Goal: Task Accomplishment & Management: Manage account settings

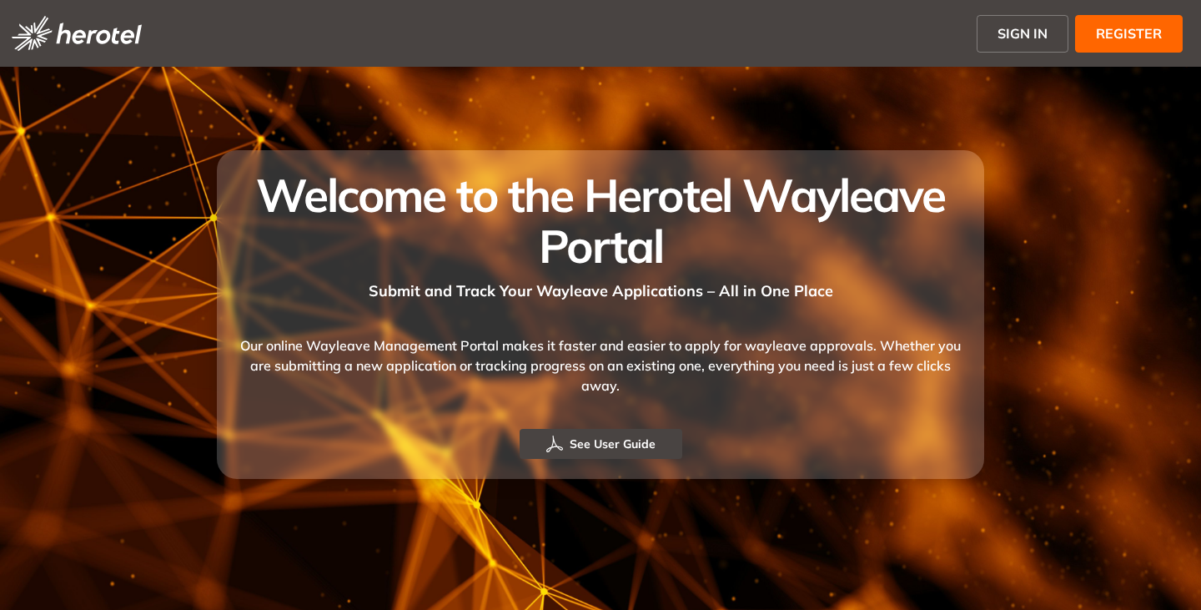
click at [1013, 27] on span "SIGN IN" at bounding box center [1023, 33] width 50 height 20
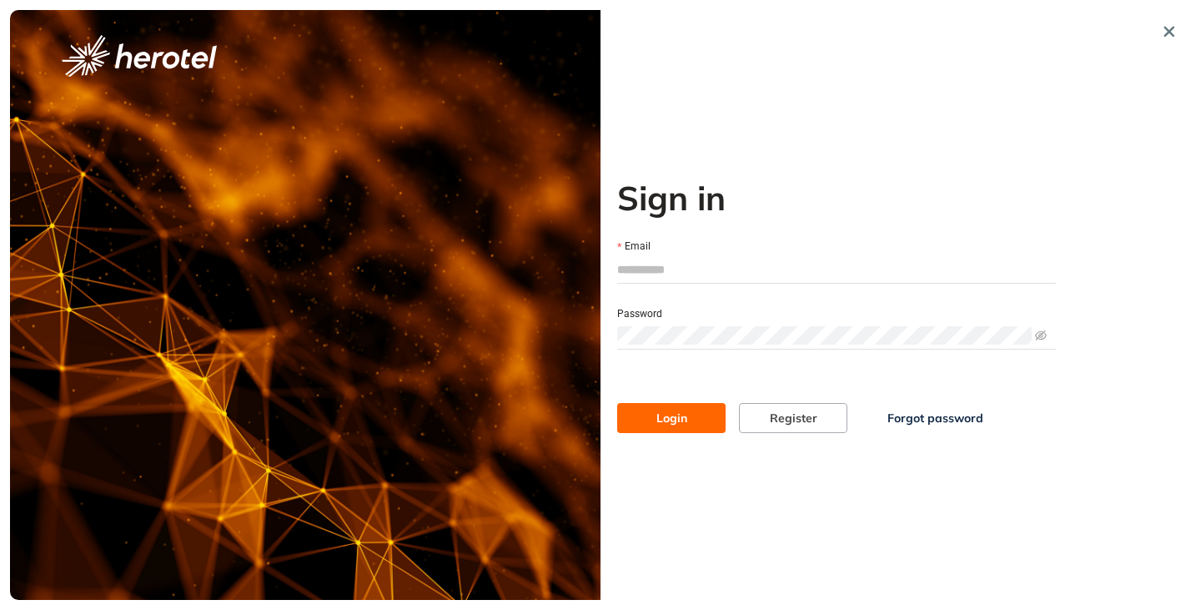
click at [651, 276] on input "Email" at bounding box center [836, 269] width 439 height 25
type input "**********"
click at [681, 322] on div at bounding box center [836, 335] width 439 height 27
click at [617, 403] on button "Login" at bounding box center [671, 418] width 108 height 30
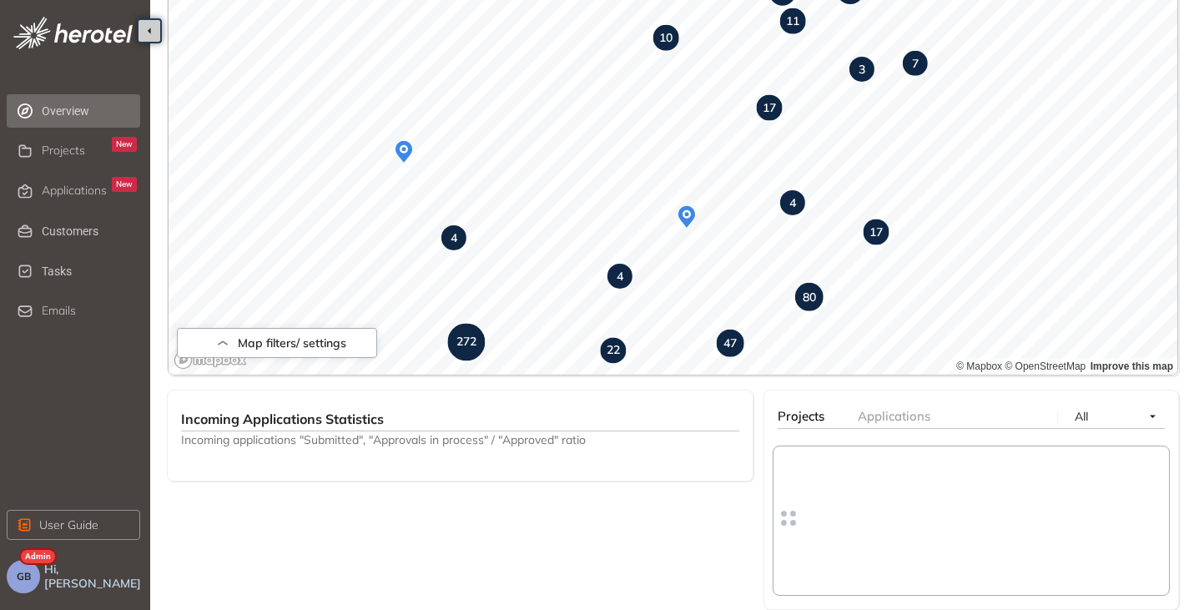
scroll to position [501, 0]
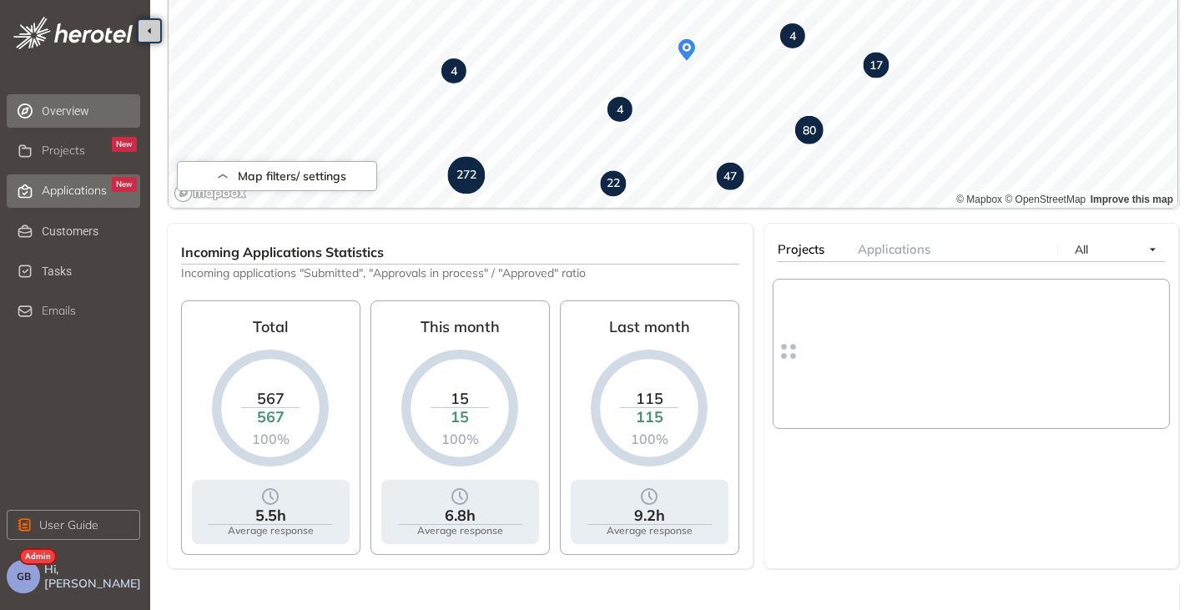
click at [49, 185] on span "Applications" at bounding box center [74, 191] width 65 height 14
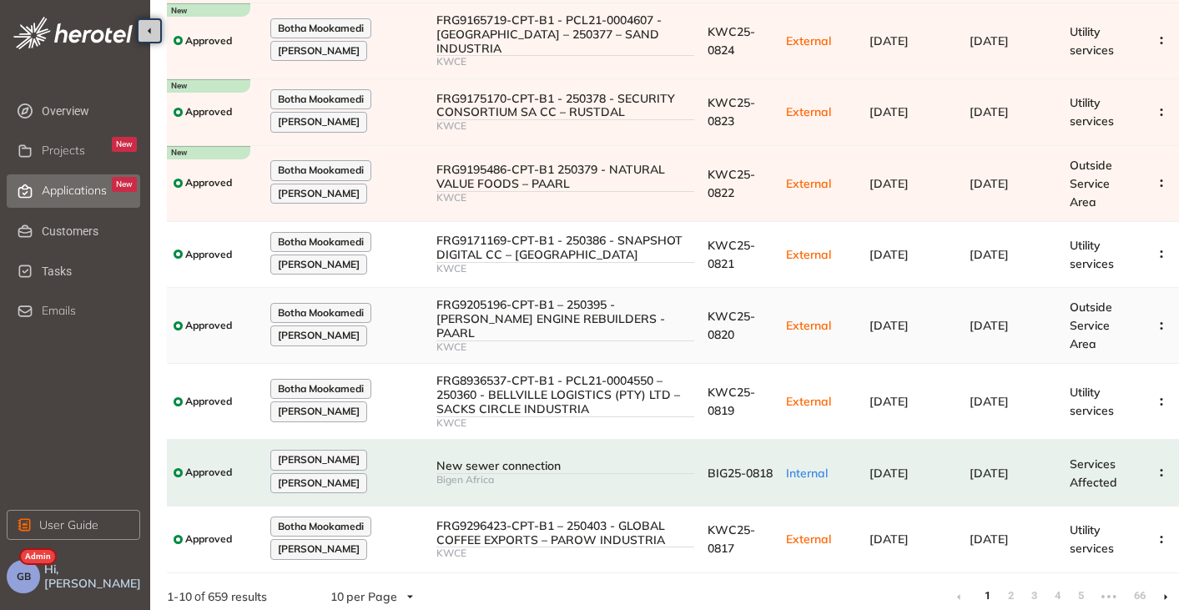
scroll to position [313, 0]
click at [1170, 585] on li at bounding box center [1165, 595] width 27 height 27
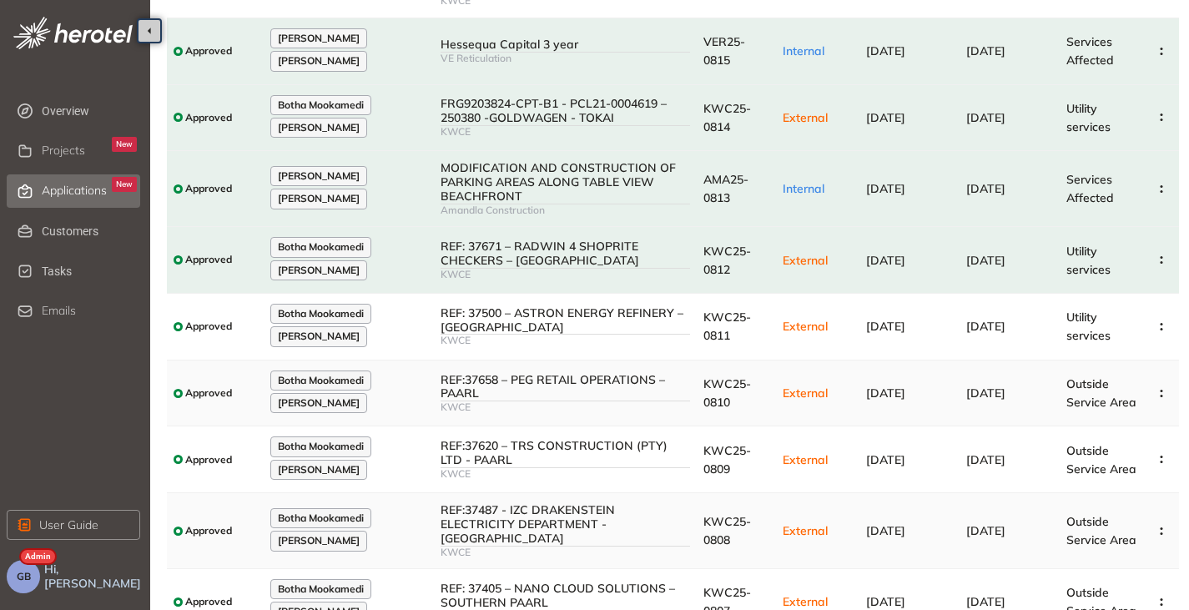
scroll to position [284, 0]
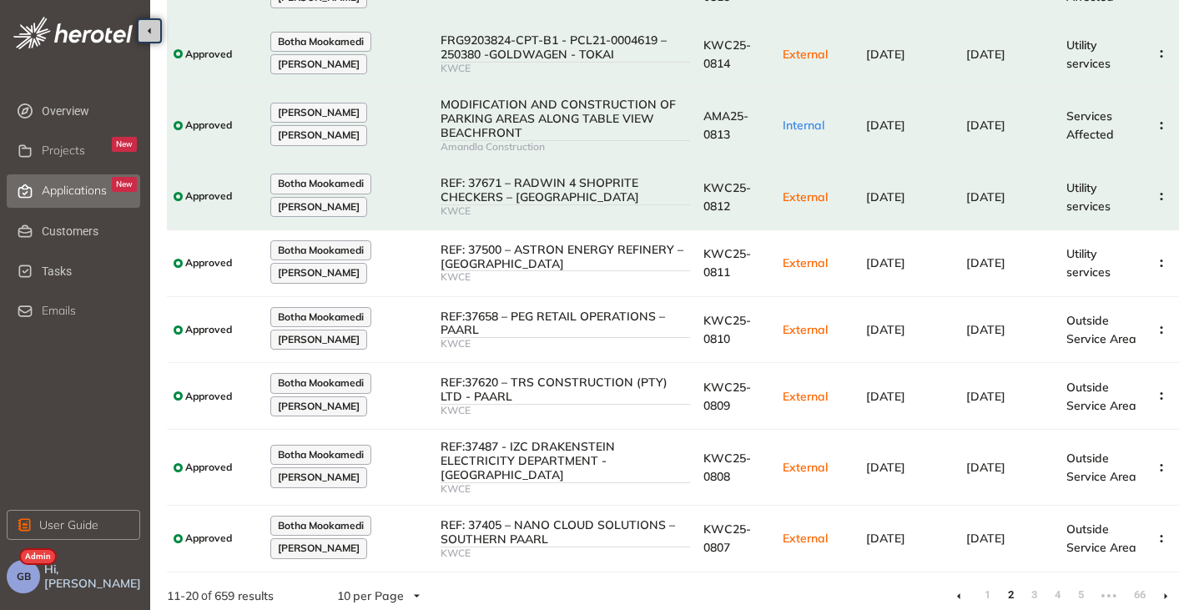
click at [1166, 593] on icon at bounding box center [1165, 596] width 3 height 6
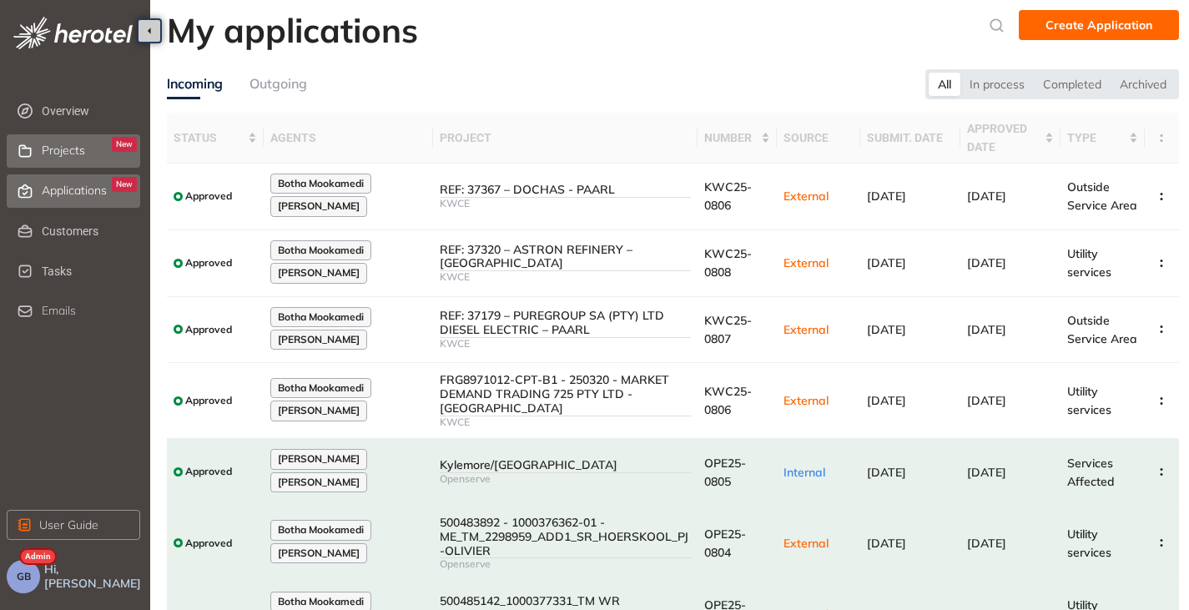
click at [58, 150] on span "Projects" at bounding box center [63, 150] width 43 height 14
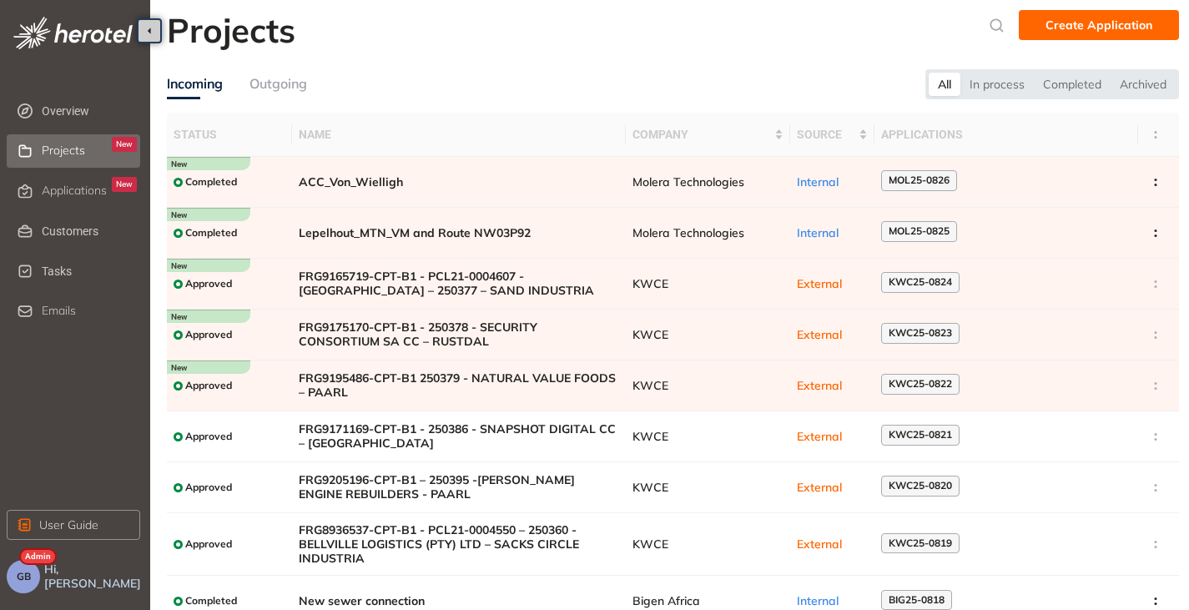
scroll to position [114, 0]
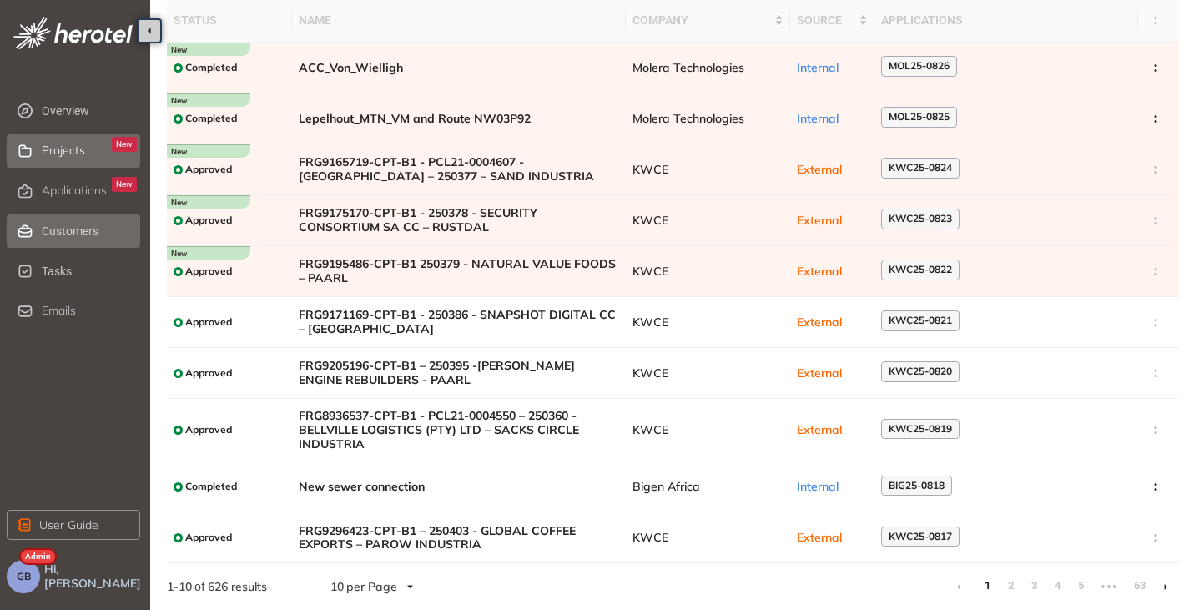
click at [64, 233] on span "Customers" at bounding box center [89, 230] width 95 height 33
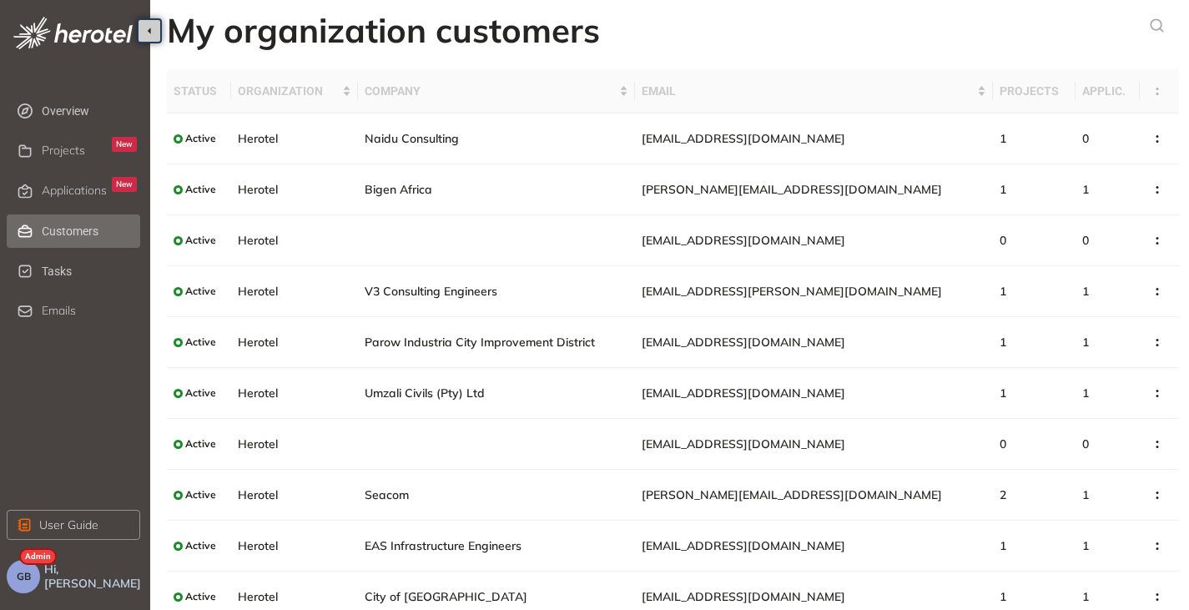
click at [19, 586] on button "GB" at bounding box center [23, 576] width 33 height 33
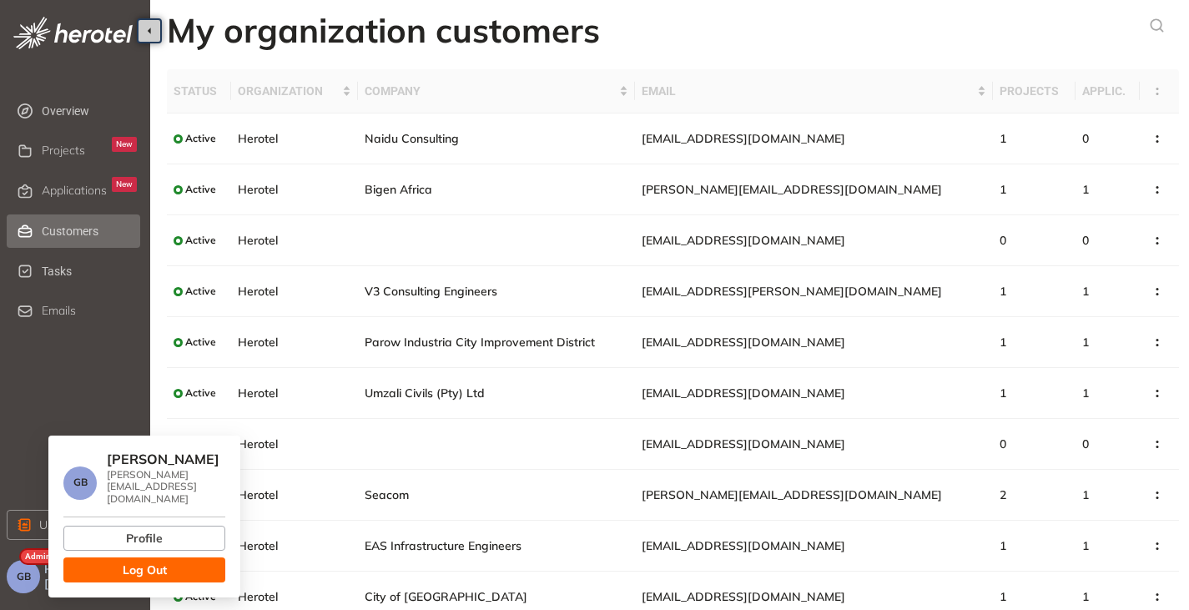
click at [140, 562] on span "Log Out" at bounding box center [145, 570] width 44 height 18
